Goal: Transaction & Acquisition: Book appointment/travel/reservation

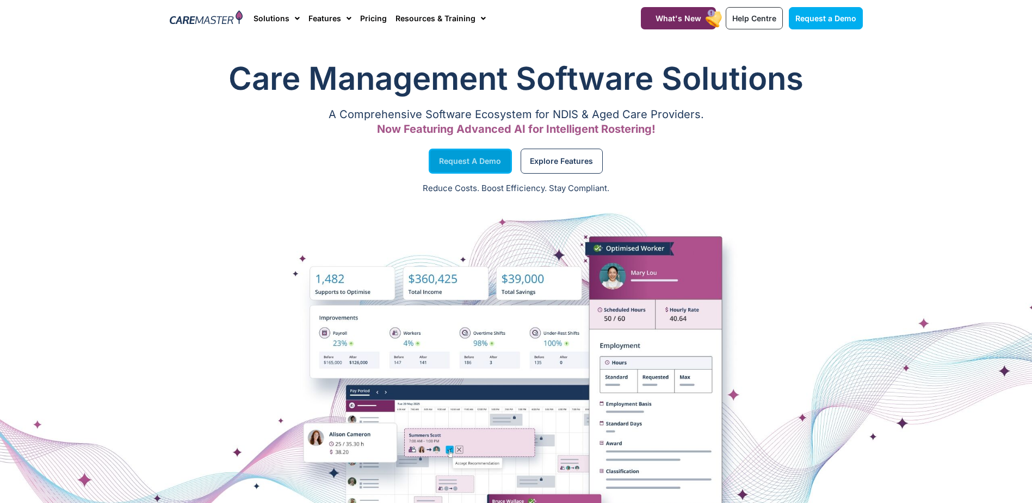
drag, startPoint x: 500, startPoint y: 159, endPoint x: 485, endPoint y: 160, distance: 15.3
drag, startPoint x: 485, startPoint y: 160, endPoint x: 250, endPoint y: 125, distance: 237.6
click at [240, 151] on div "Request a Demo" at bounding box center [340, 160] width 352 height 41
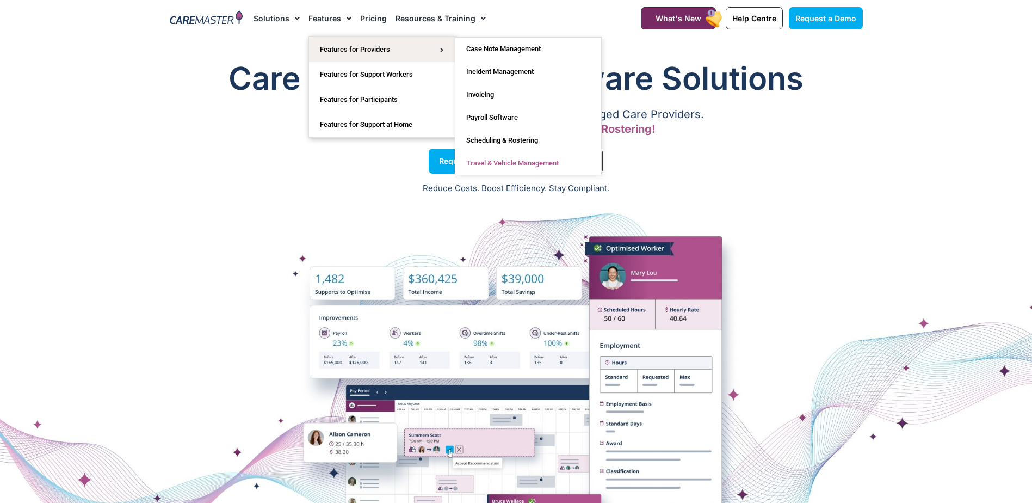
click at [532, 162] on link "Travel & Vehicle Management" at bounding box center [528, 163] width 146 height 23
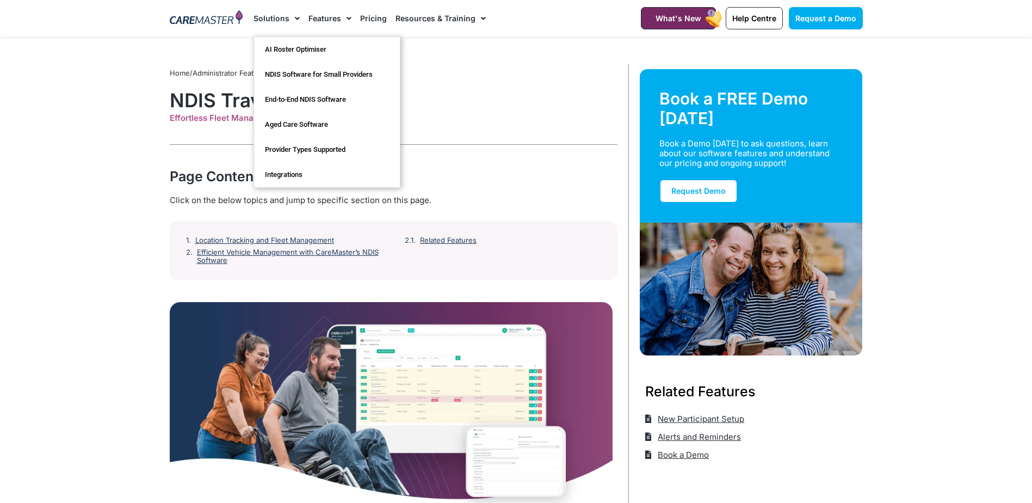
click at [279, 15] on link "Solutions" at bounding box center [277, 18] width 46 height 36
click at [331, 22] on link "Features" at bounding box center [329, 18] width 43 height 36
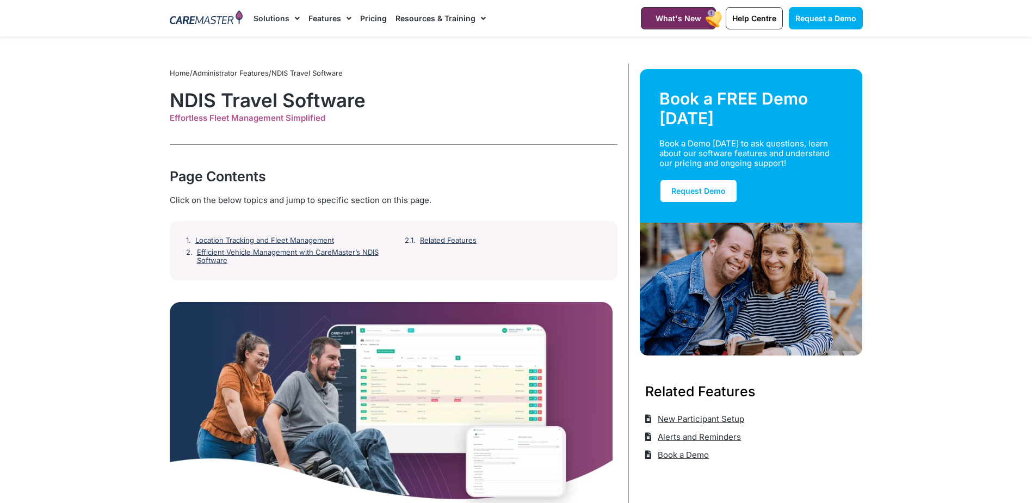
click at [346, 17] on span "Menu" at bounding box center [346, 18] width 10 height 18
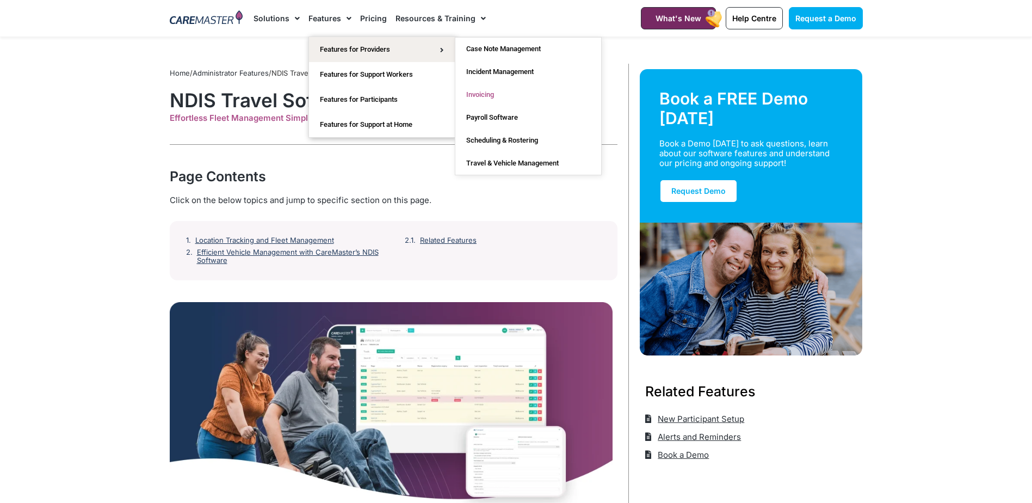
click at [494, 94] on link "Invoicing" at bounding box center [528, 94] width 146 height 23
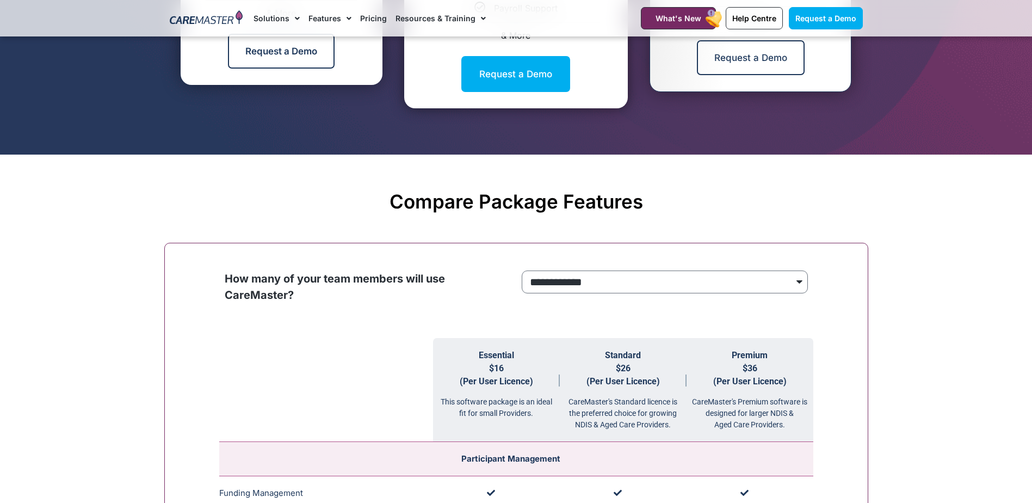
scroll to position [544, 0]
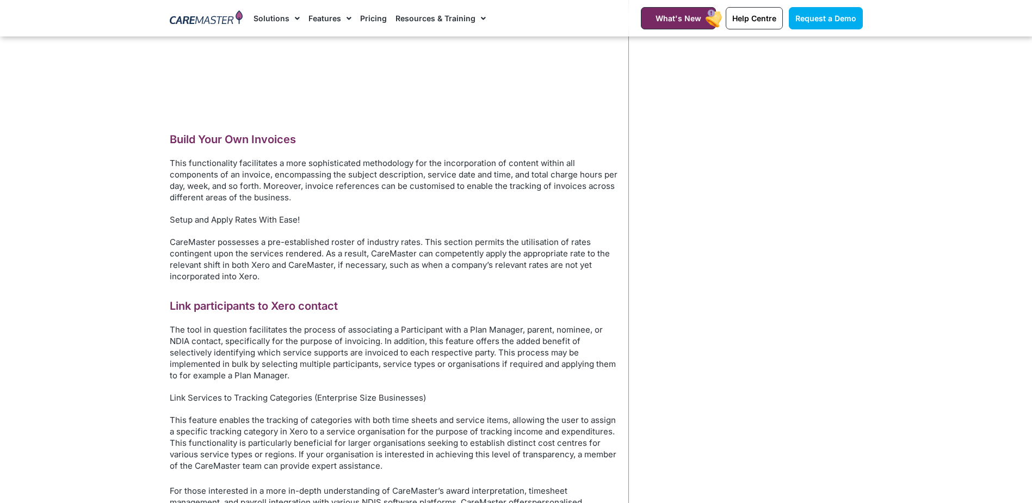
scroll to position [1251, 0]
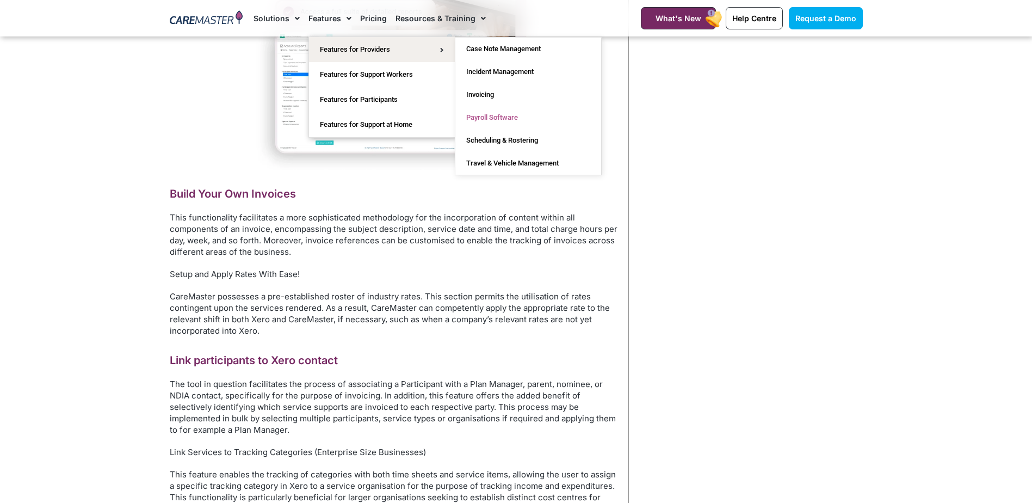
click at [526, 120] on link "Payroll Software" at bounding box center [528, 117] width 146 height 23
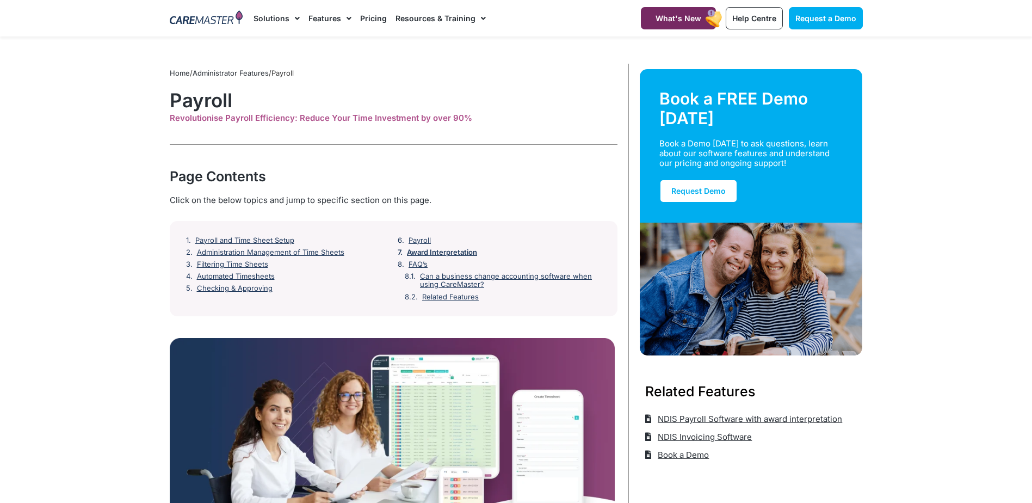
click at [430, 252] on link "Award Interpretation" at bounding box center [442, 252] width 70 height 9
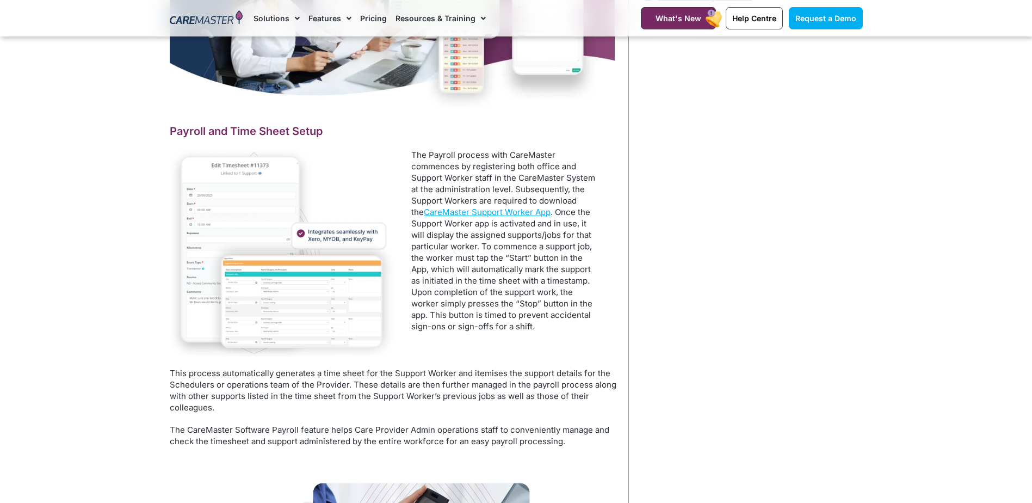
scroll to position [256, 0]
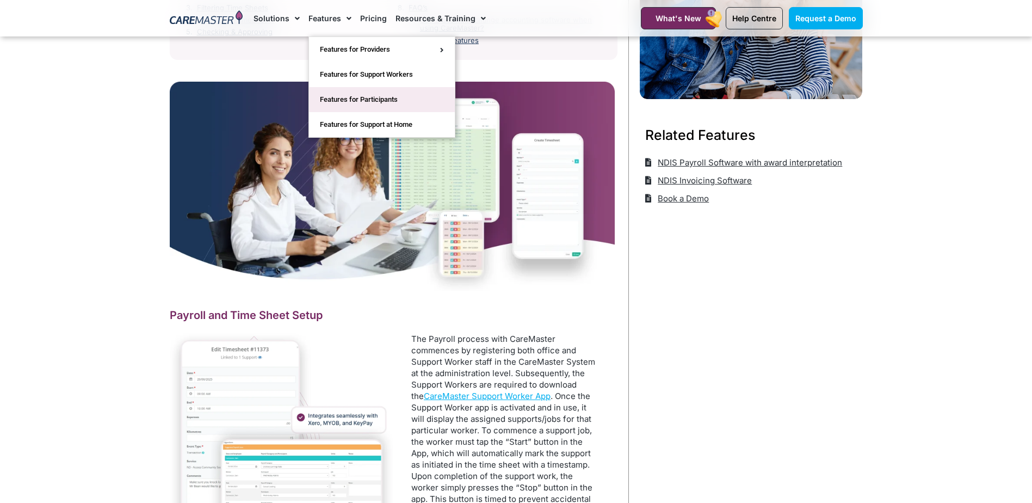
click at [400, 102] on link "Features for Participants" at bounding box center [382, 99] width 146 height 25
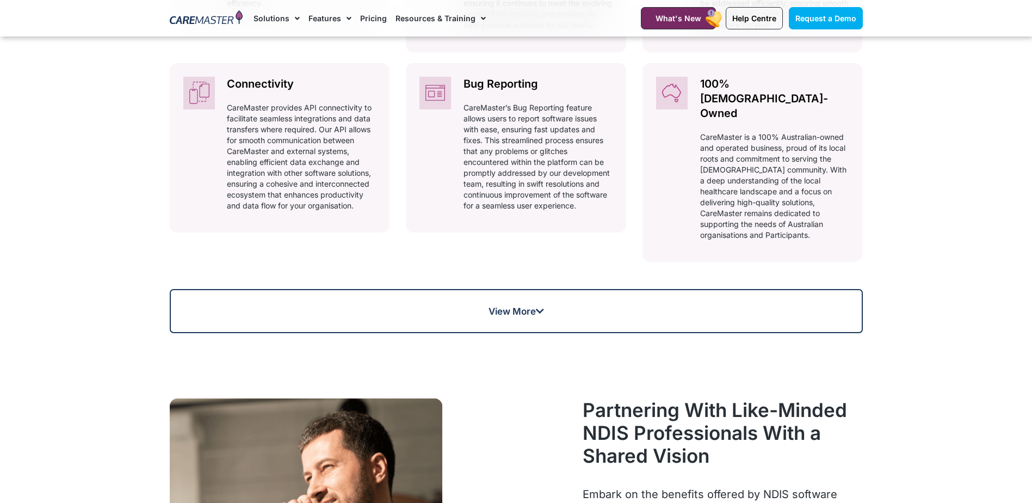
scroll to position [870, 0]
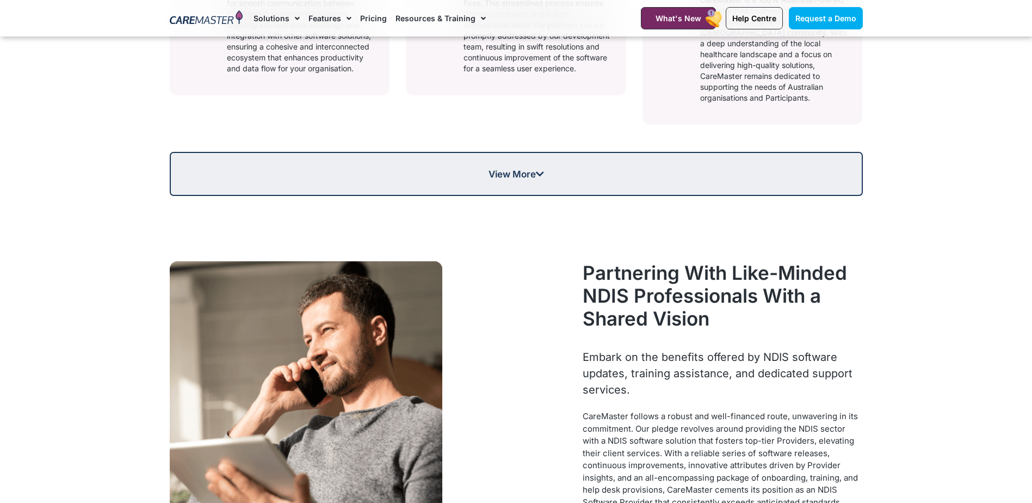
drag, startPoint x: 496, startPoint y: 164, endPoint x: 496, endPoint y: 173, distance: 8.7
click at [496, 164] on link "View More" at bounding box center [516, 174] width 693 height 44
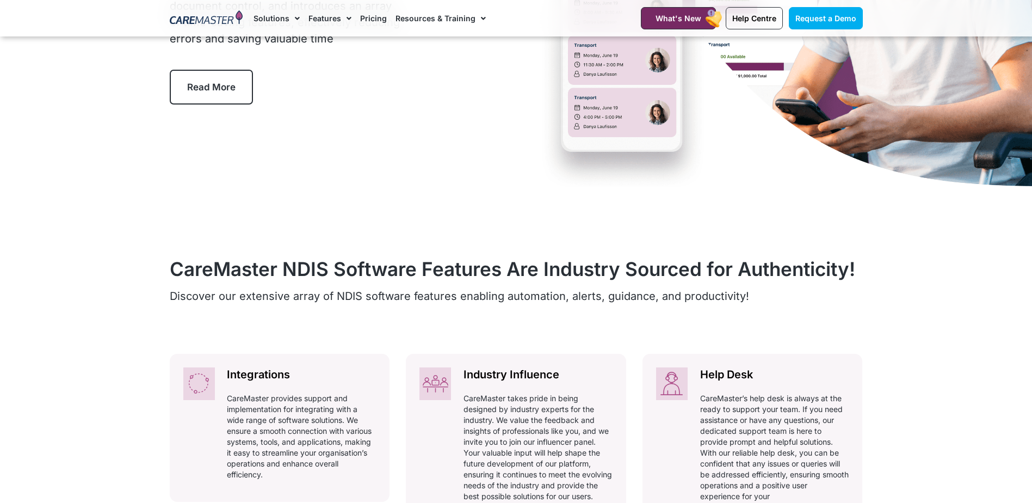
scroll to position [0, 0]
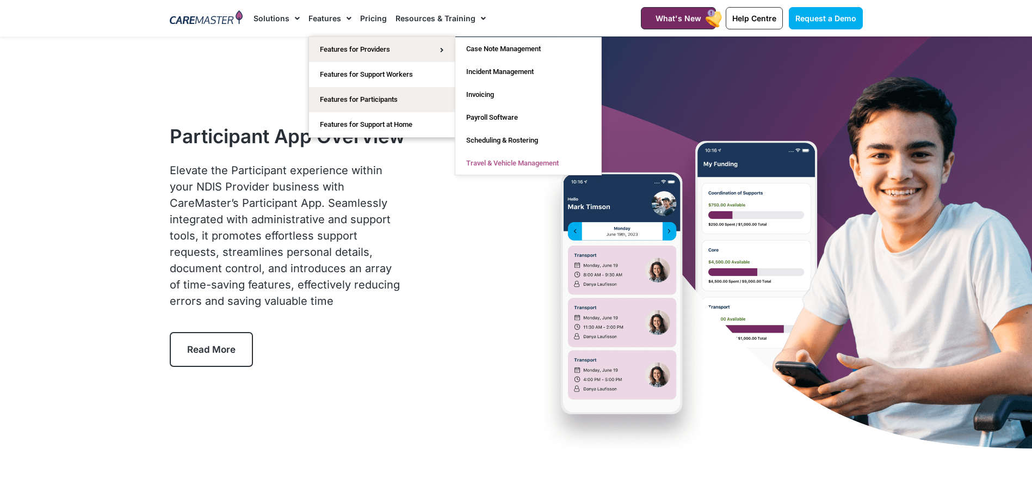
drag, startPoint x: 539, startPoint y: 162, endPoint x: 533, endPoint y: 162, distance: 5.5
drag, startPoint x: 533, startPoint y: 162, endPoint x: 381, endPoint y: 77, distance: 174.4
click at [381, 77] on link "Features for Support Workers" at bounding box center [382, 74] width 146 height 25
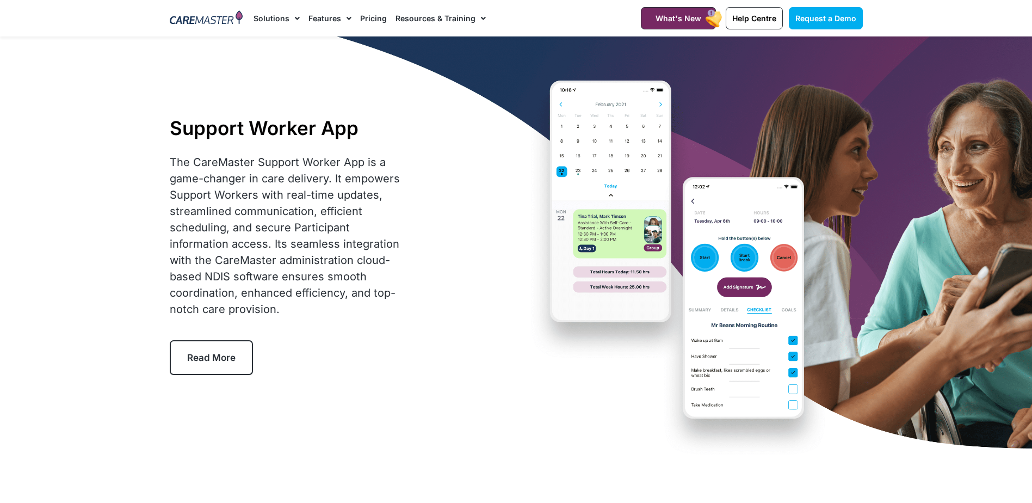
click at [277, 20] on link "Solutions" at bounding box center [277, 18] width 46 height 36
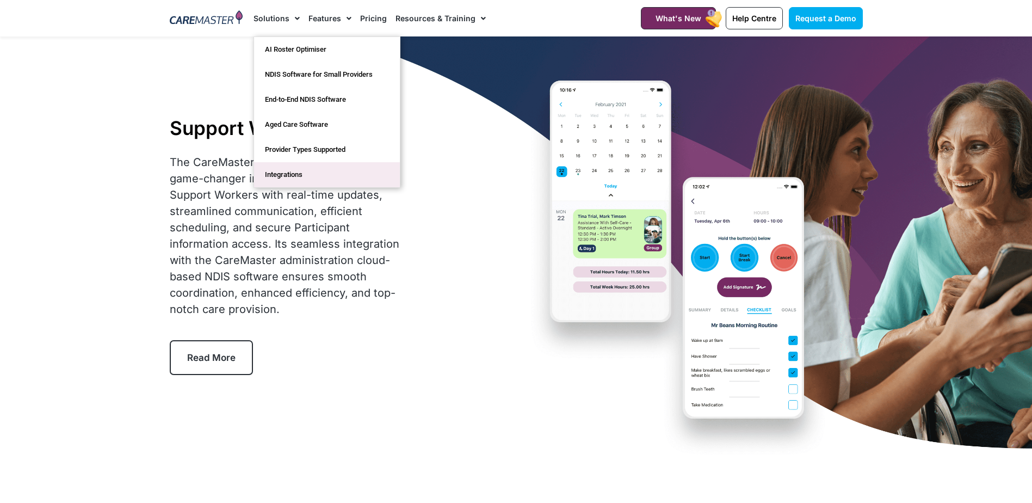
click at [318, 180] on link "Integrations" at bounding box center [327, 174] width 146 height 25
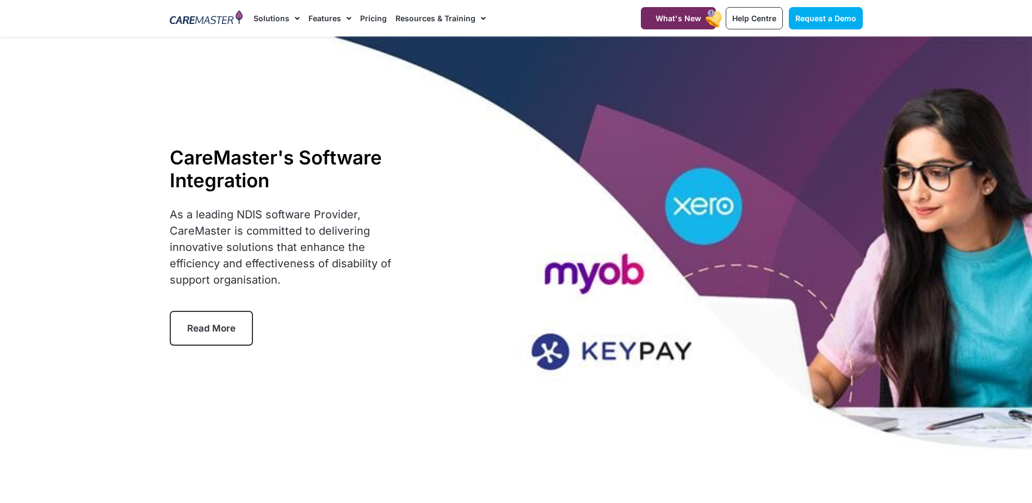
click at [210, 330] on span "Read More" at bounding box center [211, 328] width 48 height 11
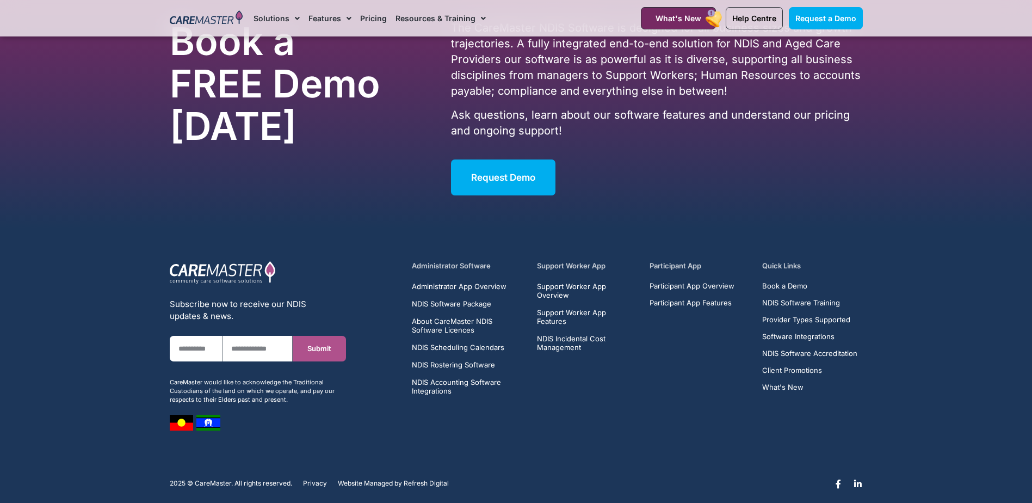
scroll to position [5052, 0]
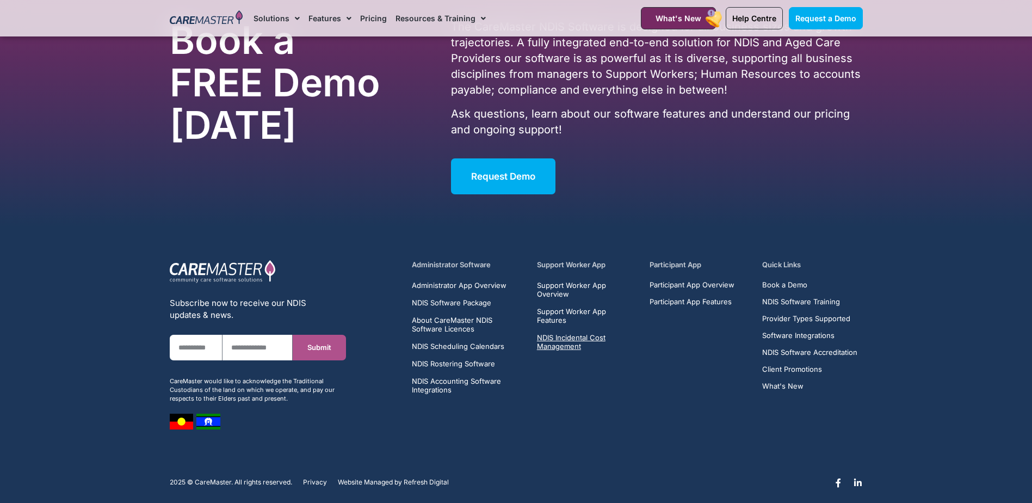
click at [576, 333] on span "NDIS Incidental Cost Management" at bounding box center [587, 341] width 100 height 17
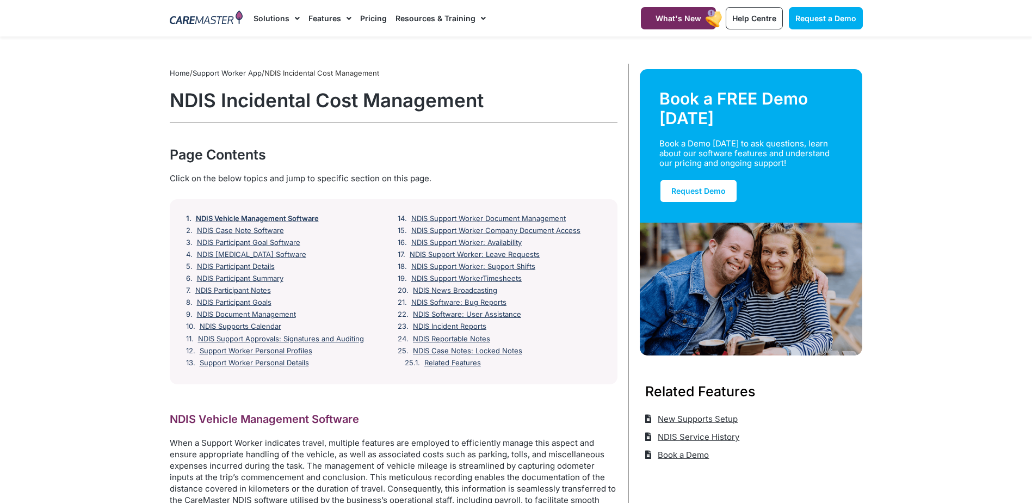
click at [291, 217] on link "NDIS Vehicle Management Software" at bounding box center [257, 218] width 123 height 9
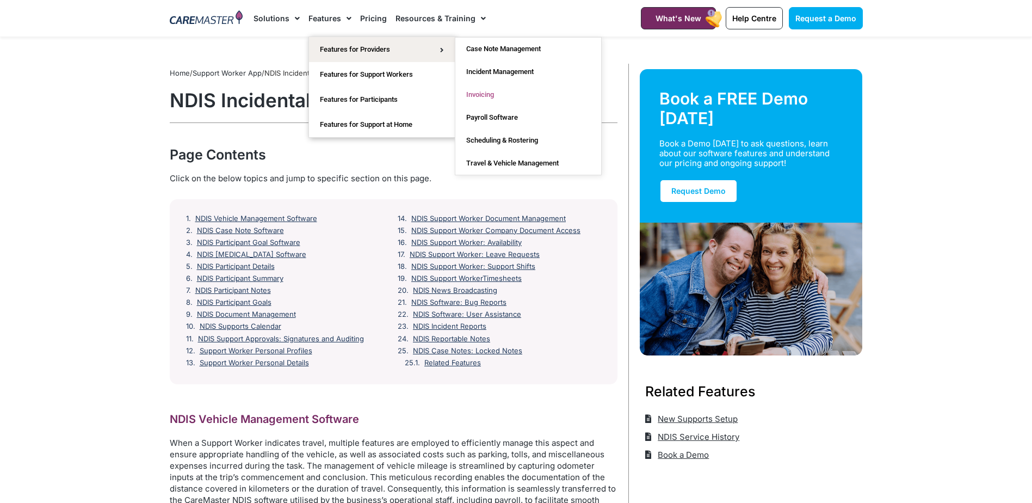
click at [492, 92] on link "Invoicing" at bounding box center [528, 94] width 146 height 23
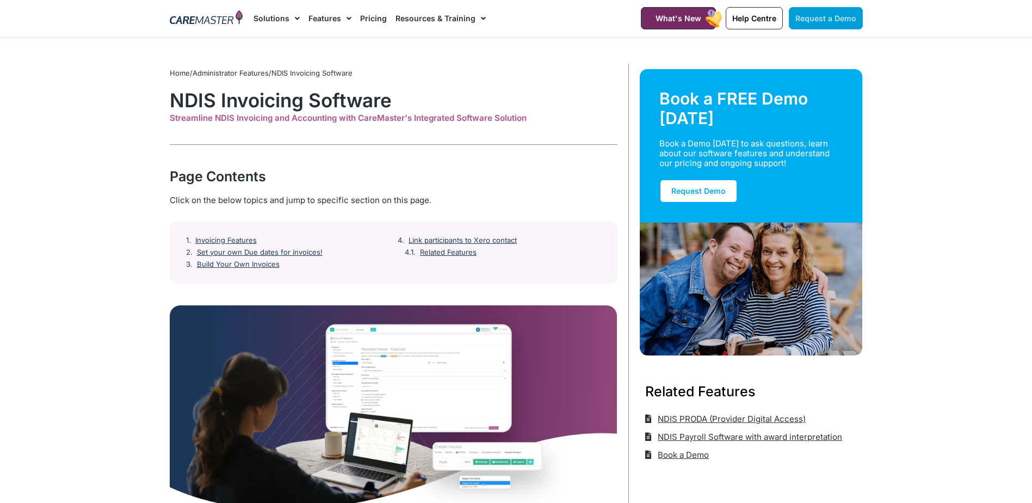
click at [825, 21] on span "Request a Demo" at bounding box center [825, 18] width 61 height 9
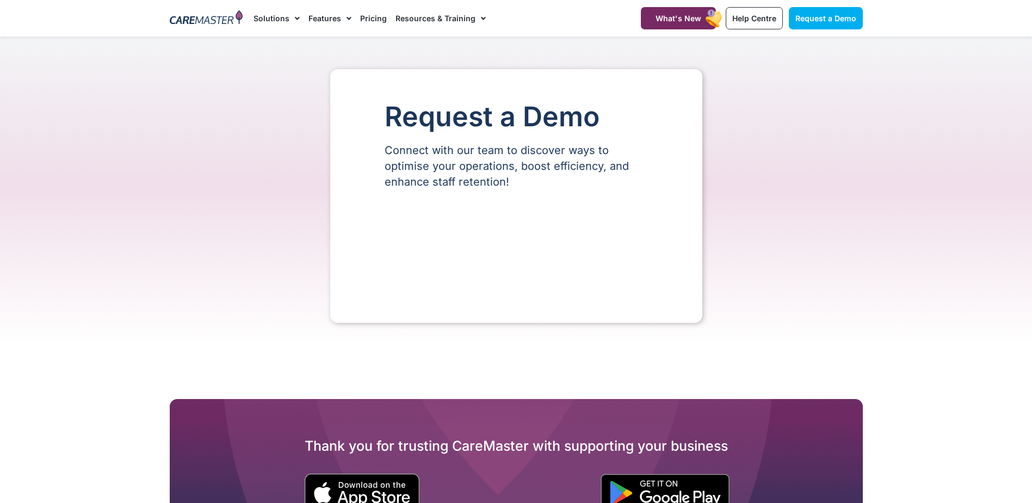
select select "**"
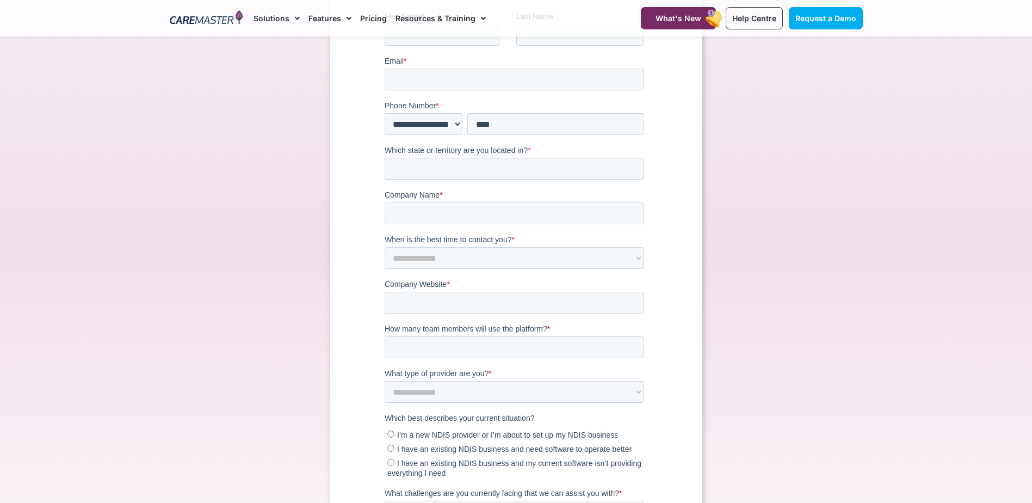
scroll to position [381, 0]
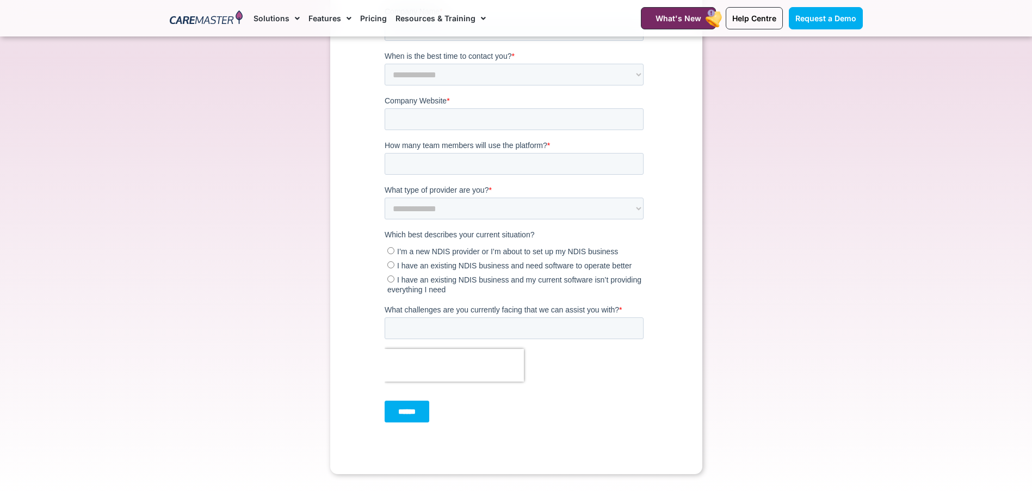
click at [513, 282] on span "I have an existing NDIS business and my current software isn’t providing everyt…" at bounding box center [514, 285] width 254 height 18
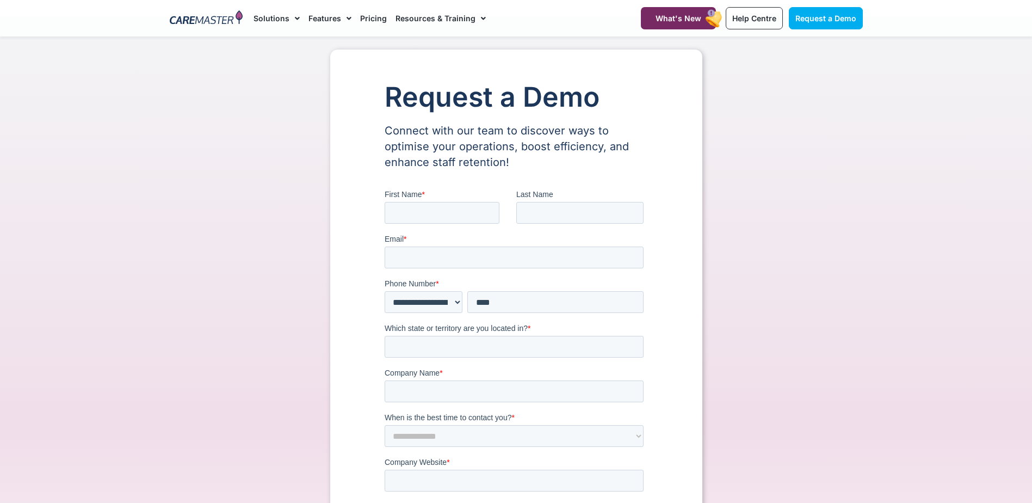
scroll to position [0, 0]
